Goal: Complete application form

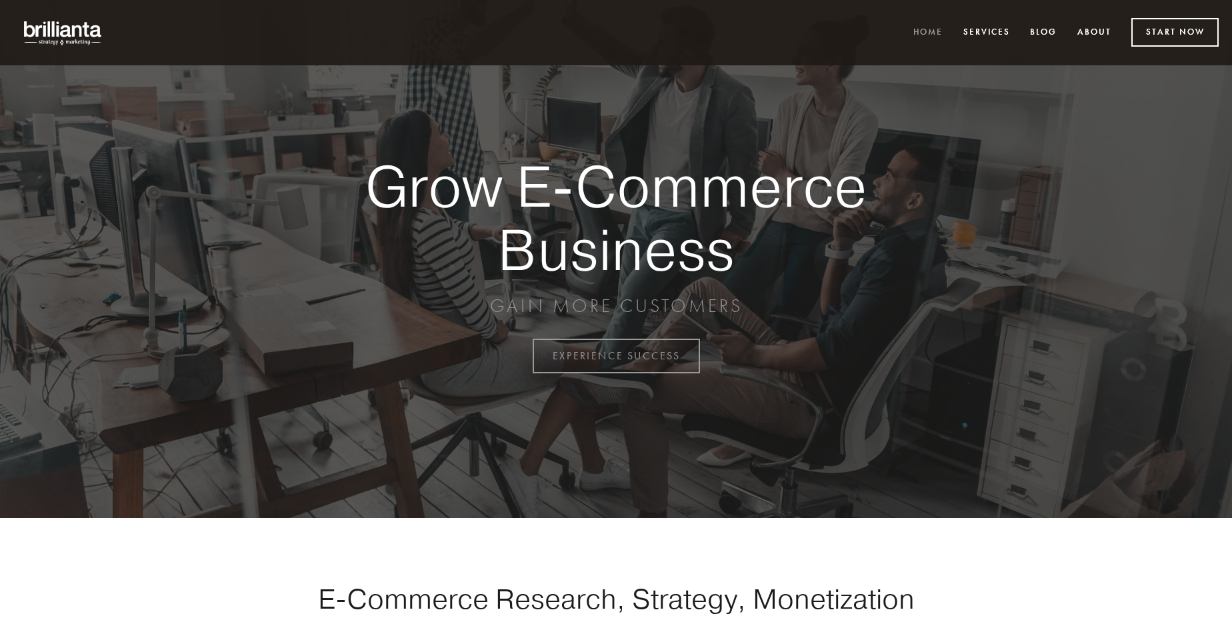
scroll to position [3494, 0]
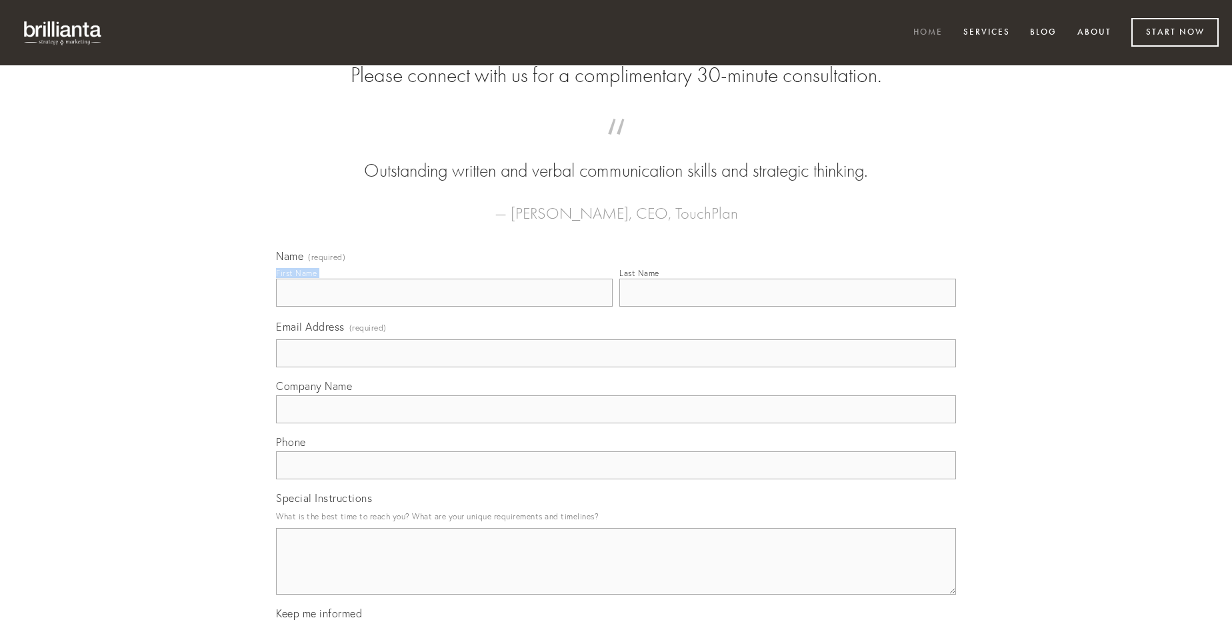
type input "[PERSON_NAME]"
click at [787, 307] on input "Last Name" at bounding box center [787, 293] width 337 height 28
type input "[PERSON_NAME]"
click at [616, 367] on input "Email Address (required)" at bounding box center [616, 353] width 680 height 28
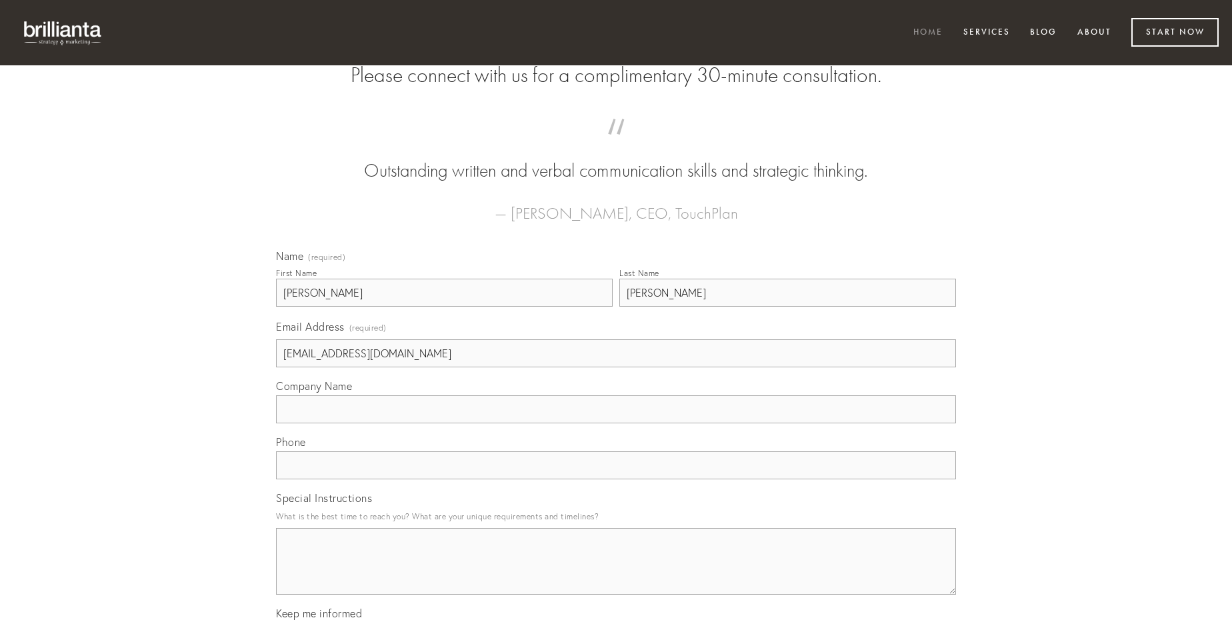
type input "[EMAIL_ADDRESS][DOMAIN_NAME]"
click at [616, 423] on input "Company Name" at bounding box center [616, 409] width 680 height 28
type input "tamquam"
click at [616, 479] on input "text" at bounding box center [616, 465] width 680 height 28
click at [616, 573] on textarea "Special Instructions" at bounding box center [616, 561] width 680 height 67
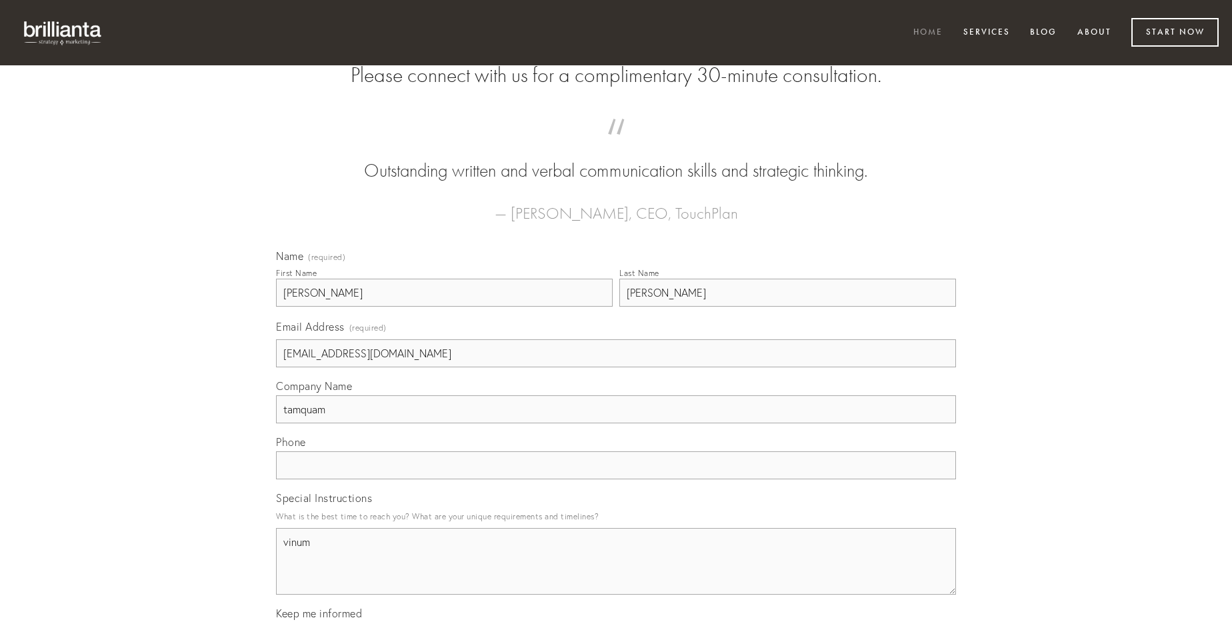
type textarea "vinum"
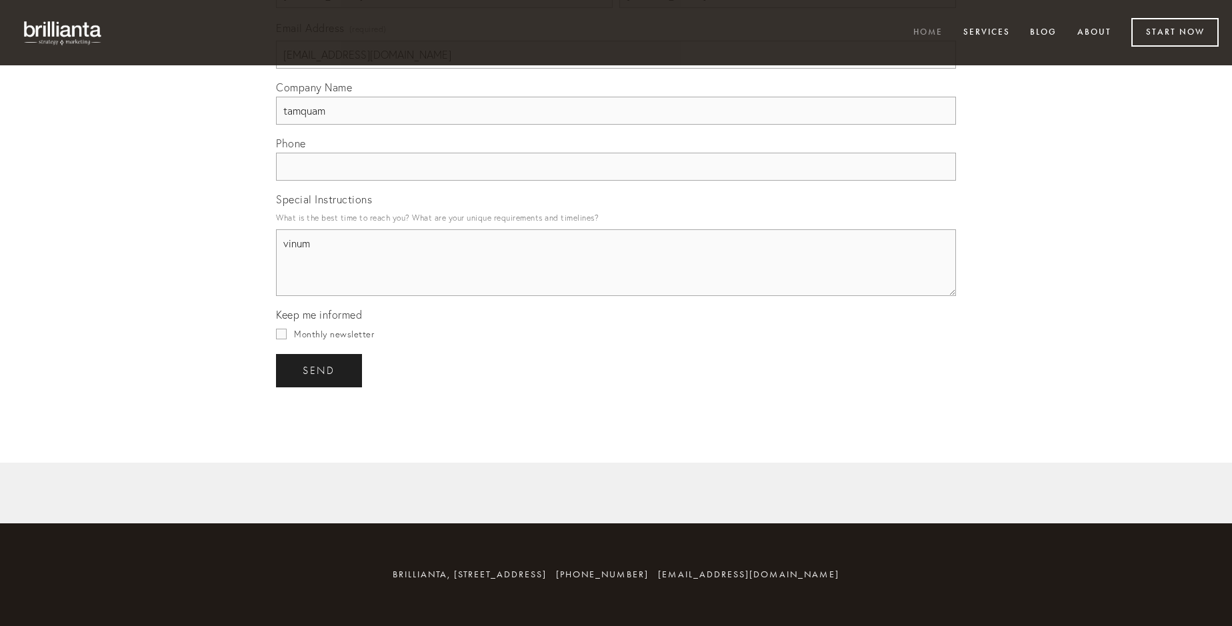
click at [320, 370] on span "send" at bounding box center [319, 371] width 33 height 12
